Goal: Obtain resource: Download file/media

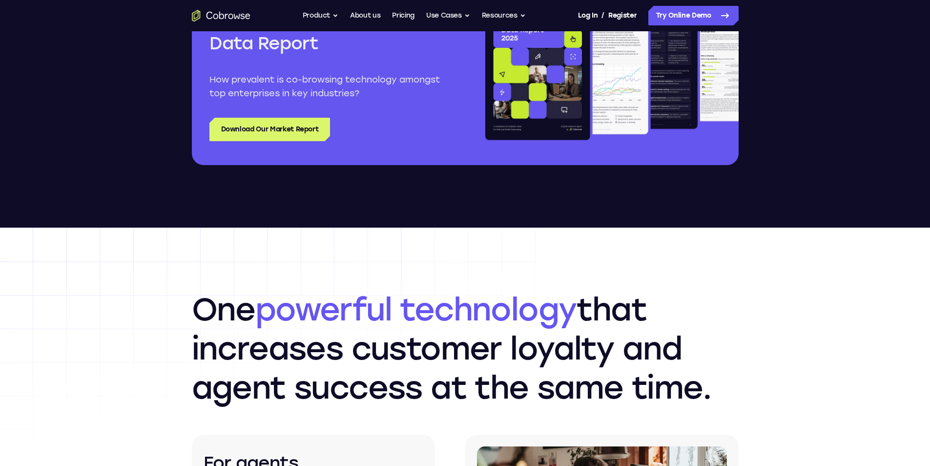
scroll to position [1318, 0]
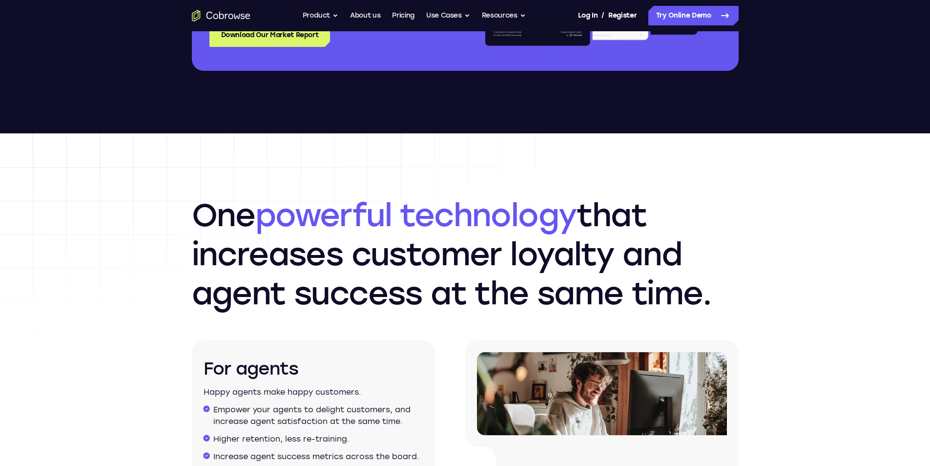
click at [327, 27] on nav "Go back Powerful, Flexible and Trustworthy. Avoid all extra friction for both A…" at bounding box center [465, 15] width 930 height 31
click at [274, 39] on link "Download Our Market Report" at bounding box center [269, 34] width 121 height 23
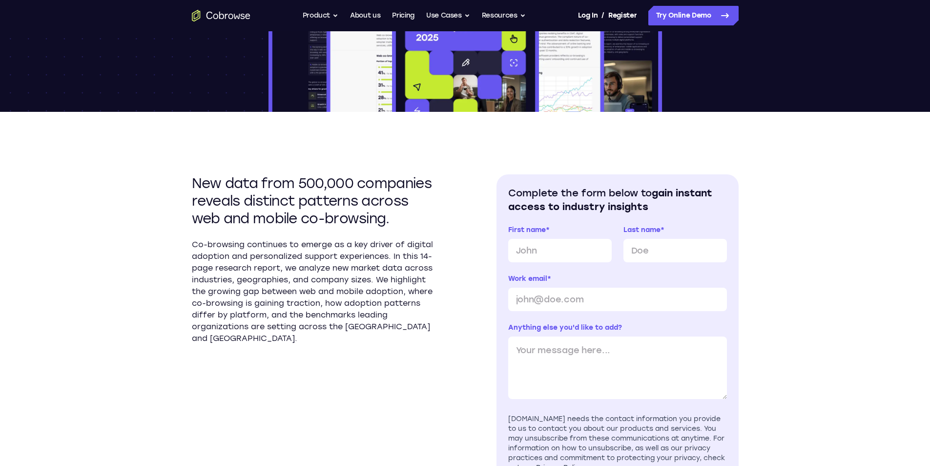
scroll to position [195, 0]
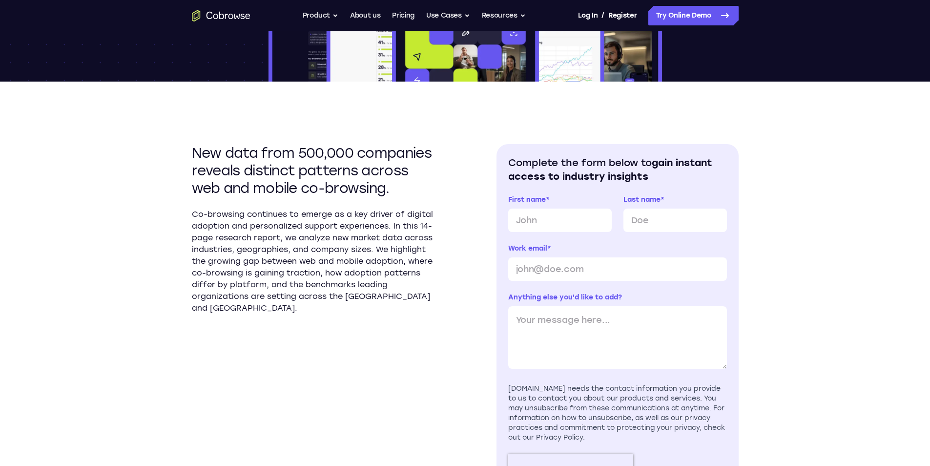
click at [300, 114] on div "New data from 500,000 companies reveals distinct patterns across web and mobile…" at bounding box center [465, 330] width 547 height 496
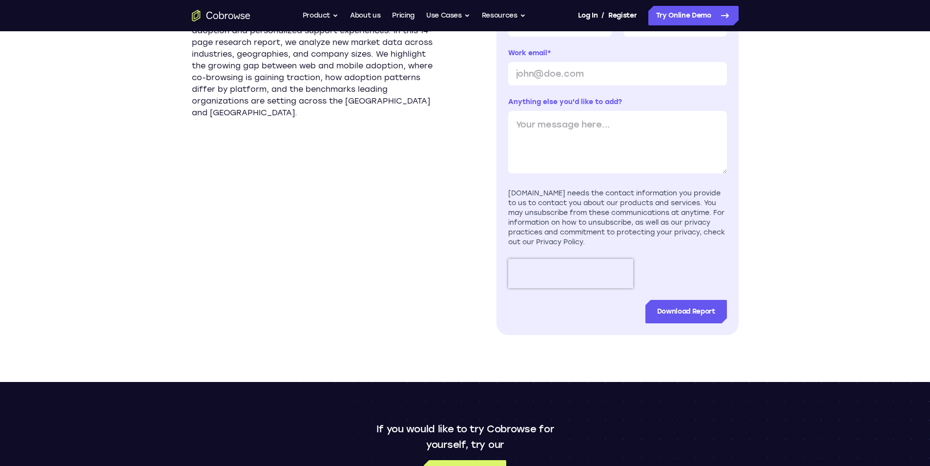
scroll to position [635, 0]
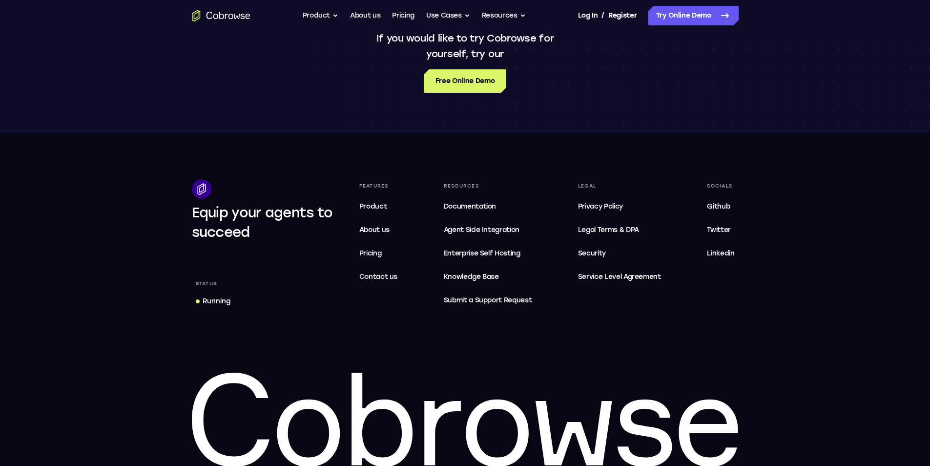
scroll to position [830, 0]
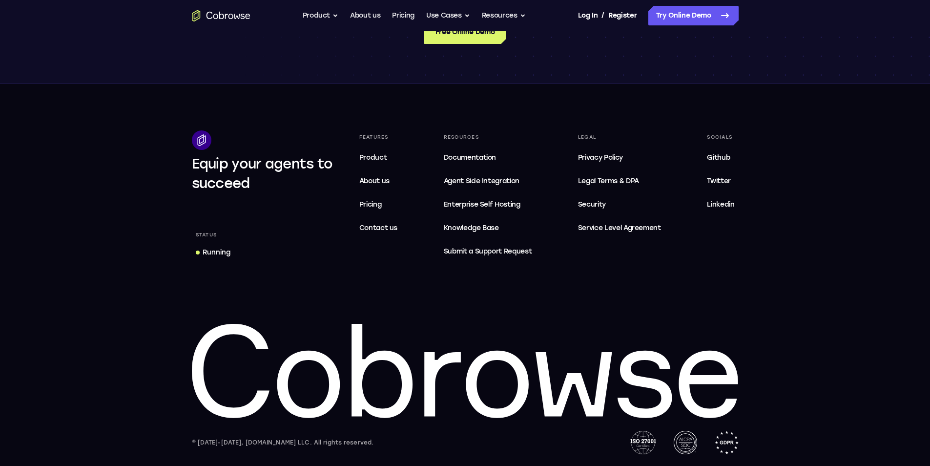
click at [367, 113] on footer "Equip your agents to succeed Status Running Features Product About us Pricing C…" at bounding box center [465, 274] width 930 height 382
click at [582, 231] on span "Service Level Agreement" at bounding box center [619, 228] width 83 height 12
